Goal: Obtain resource: Obtain resource

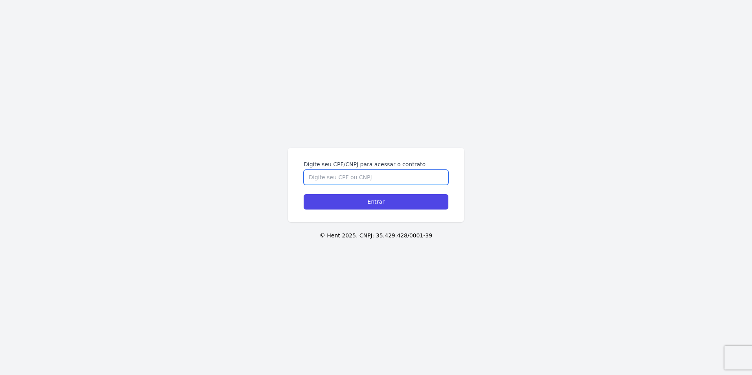
click at [354, 180] on input "Digite seu CPF/CNPJ para acessar o contrato" at bounding box center [376, 177] width 145 height 15
type input "43279827841"
click at [304, 194] on input "Entrar" at bounding box center [376, 201] width 145 height 15
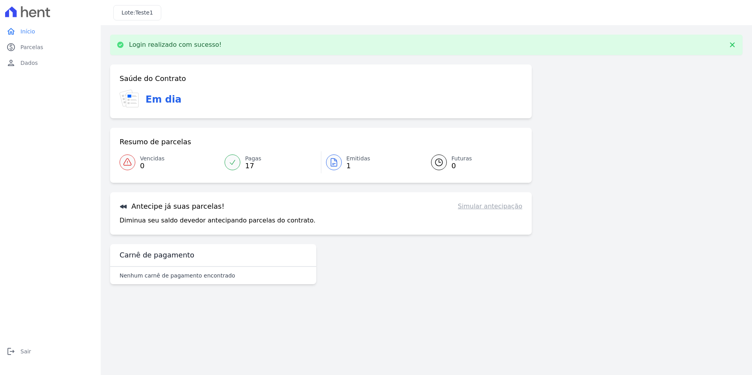
click at [349, 163] on span "1" at bounding box center [359, 166] width 24 height 6
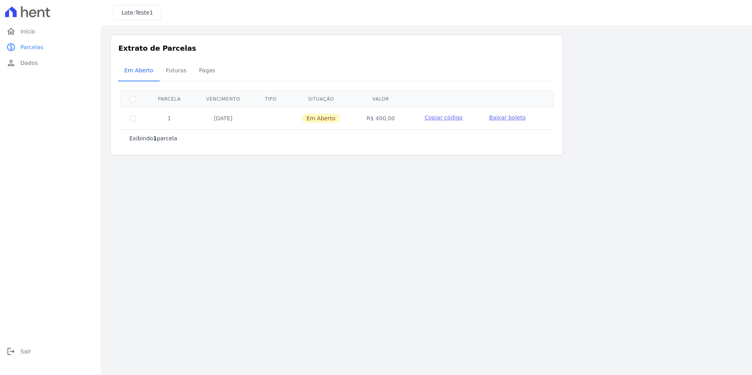
click at [495, 116] on span "Baixar boleto" at bounding box center [507, 118] width 37 height 6
click at [752, 185] on html "home Início home Início paid Parcelas paid Parcelas person Dados person Dados l…" at bounding box center [376, 187] width 752 height 375
